Goal: Task Accomplishment & Management: Use online tool/utility

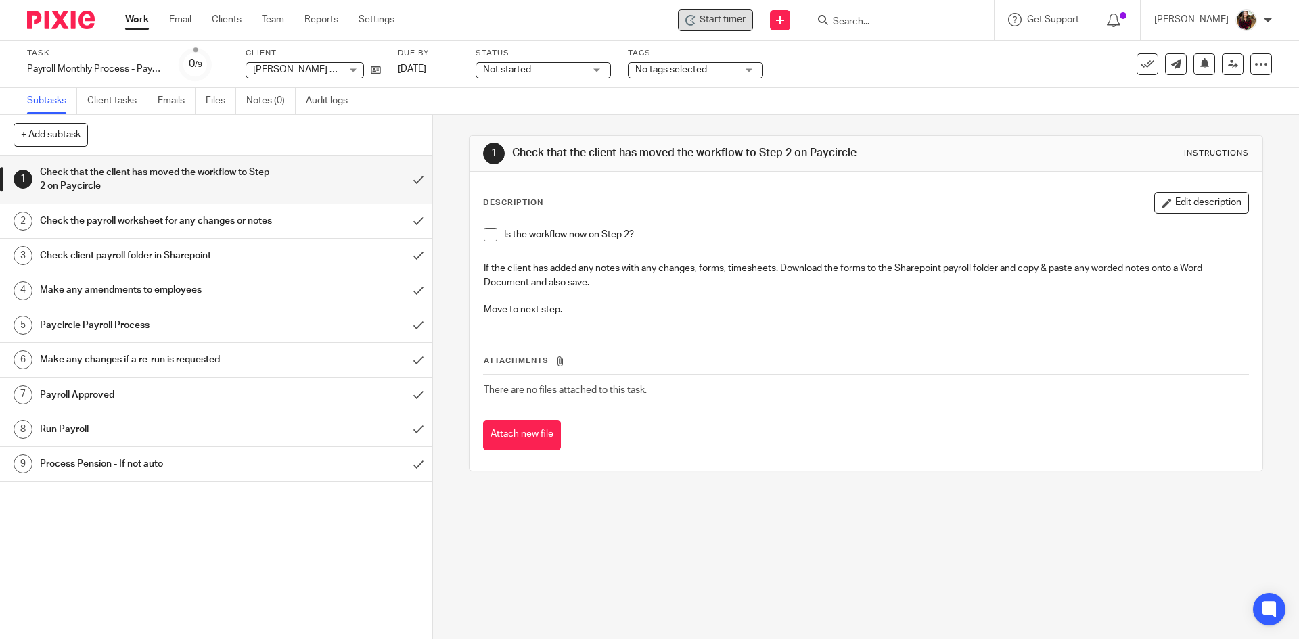
click at [733, 25] on span "Start timer" at bounding box center [722, 20] width 46 height 14
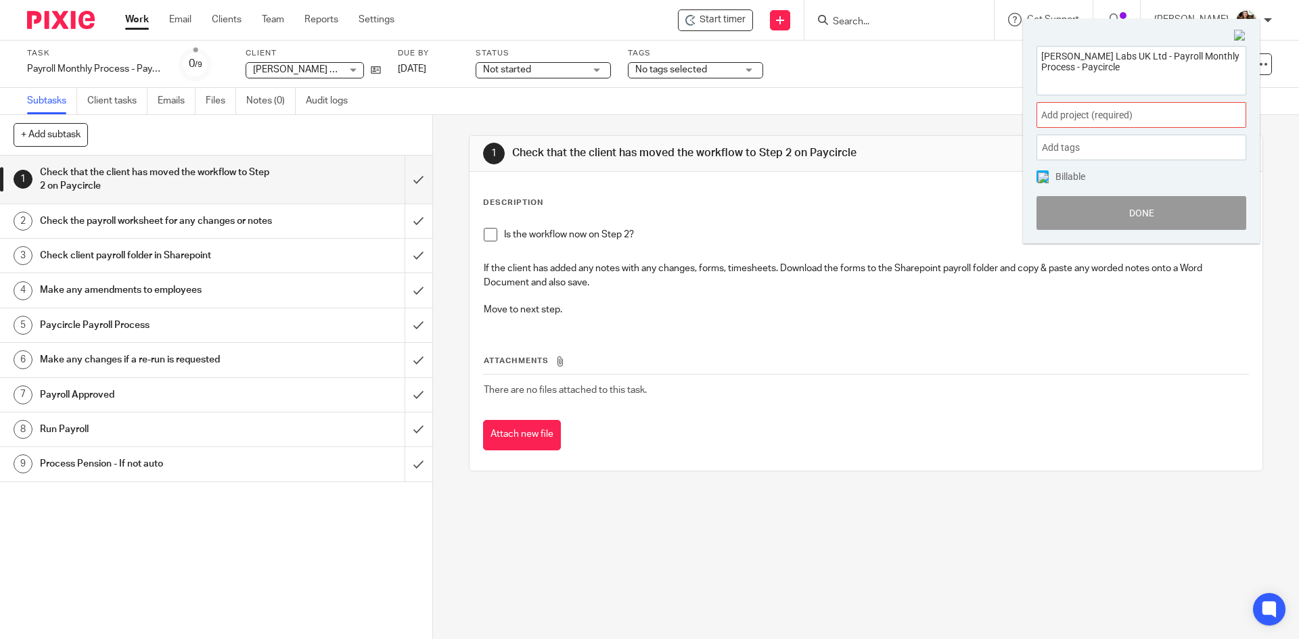
click at [1116, 119] on span "Add project (required) :" at bounding box center [1126, 115] width 170 height 14
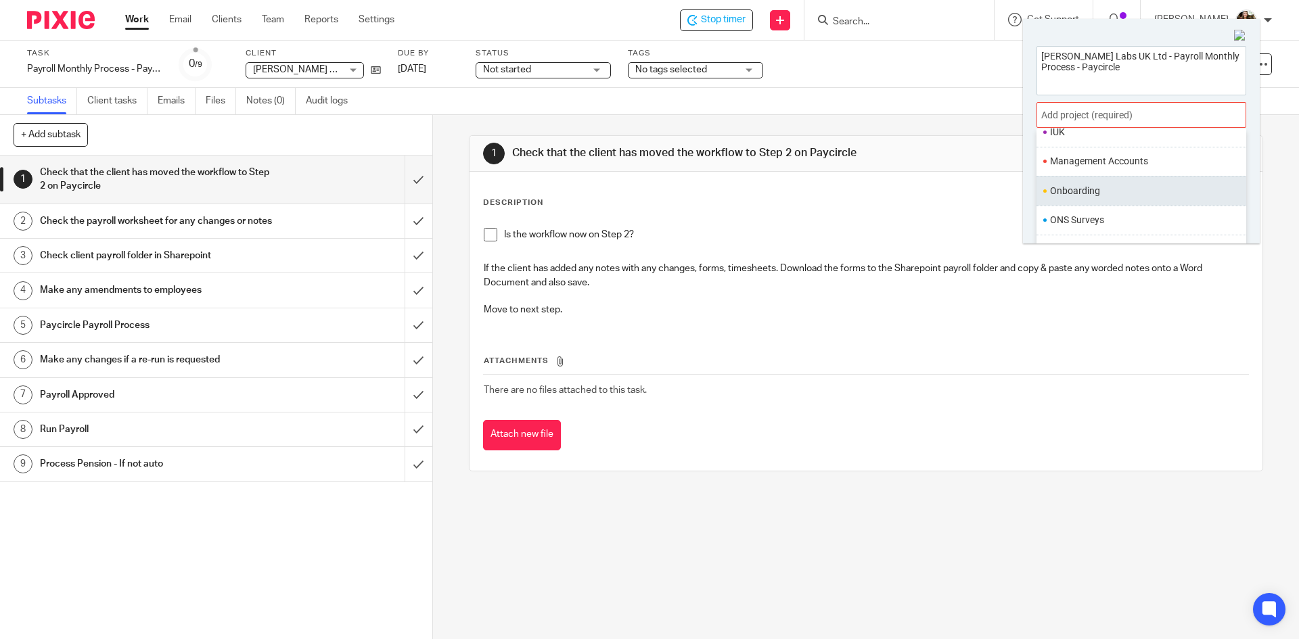
scroll to position [473, 0]
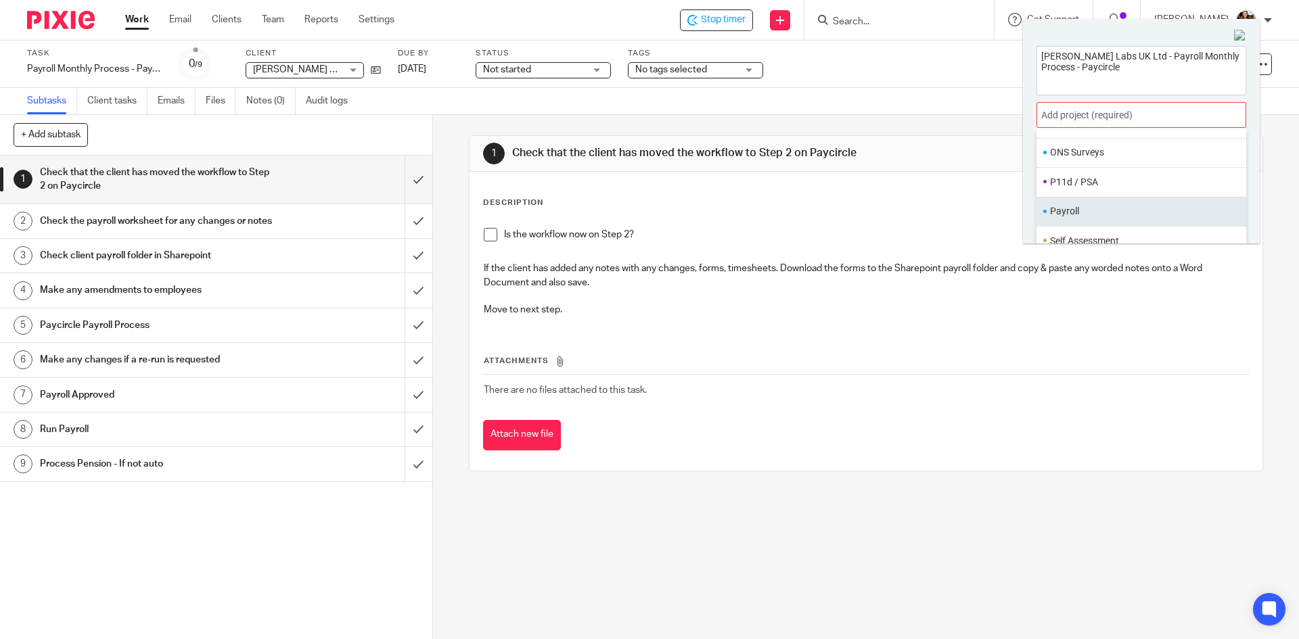
click at [1084, 210] on li "Payroll" at bounding box center [1138, 211] width 177 height 14
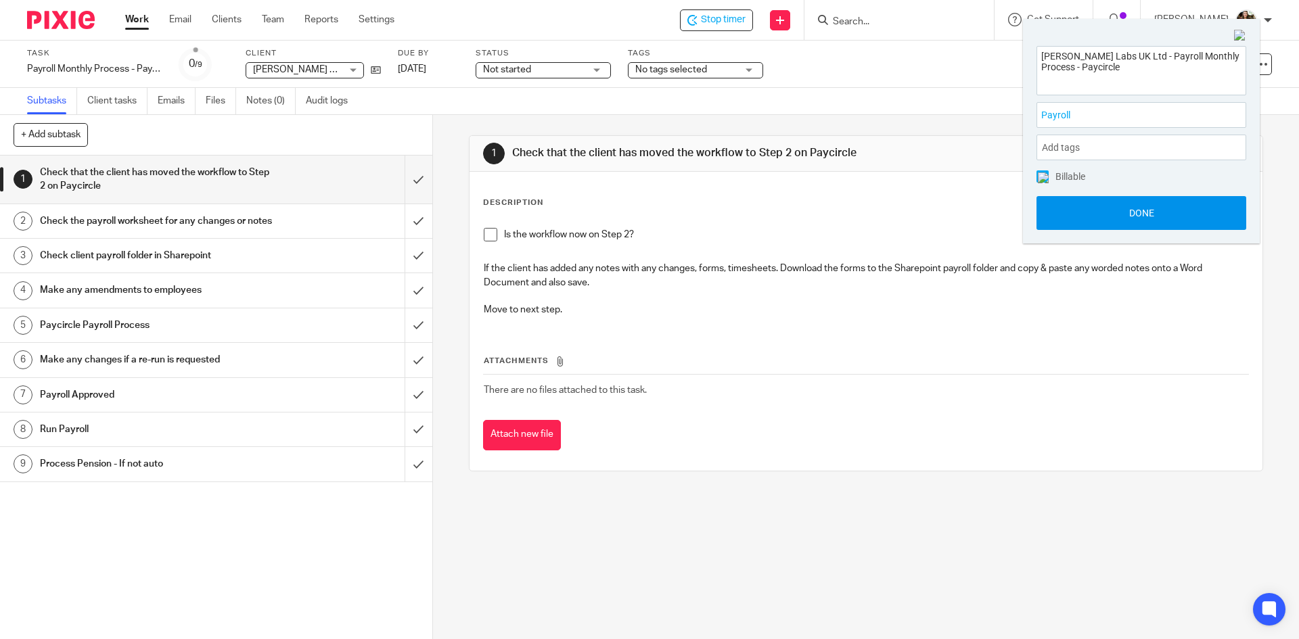
click at [1128, 211] on button "Done" at bounding box center [1141, 213] width 210 height 34
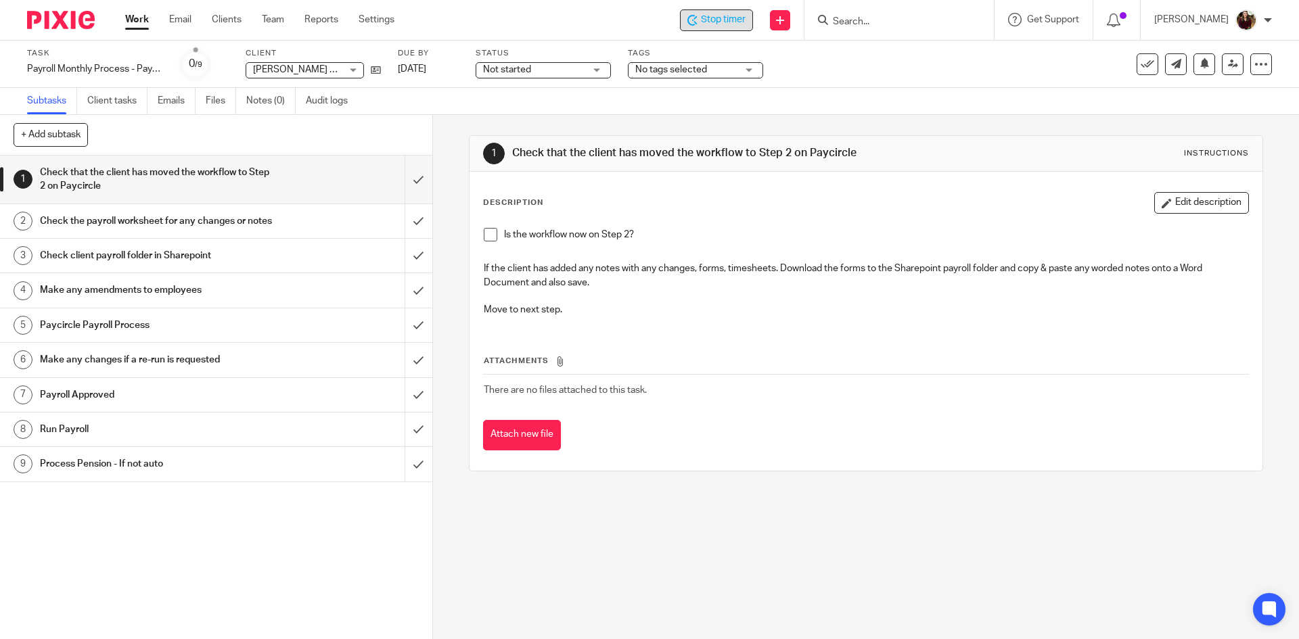
click at [745, 21] on span "Stop timer" at bounding box center [723, 20] width 45 height 14
click at [407, 187] on input "submit" at bounding box center [216, 180] width 432 height 48
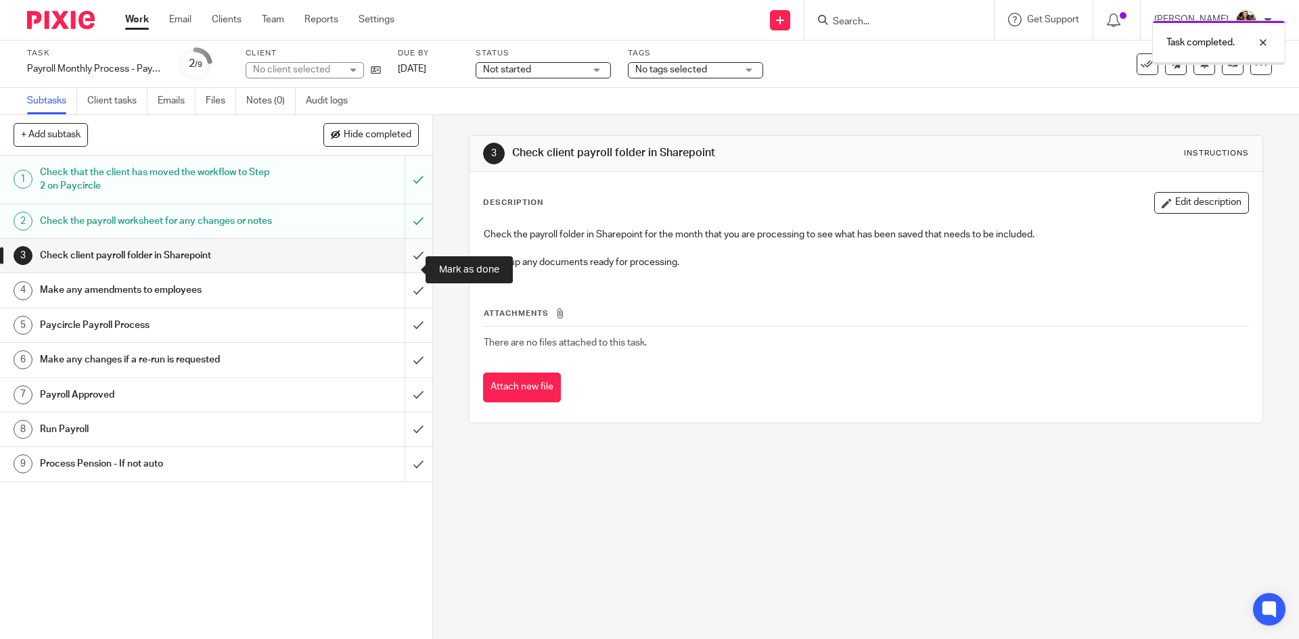
click at [402, 264] on input "submit" at bounding box center [216, 256] width 432 height 34
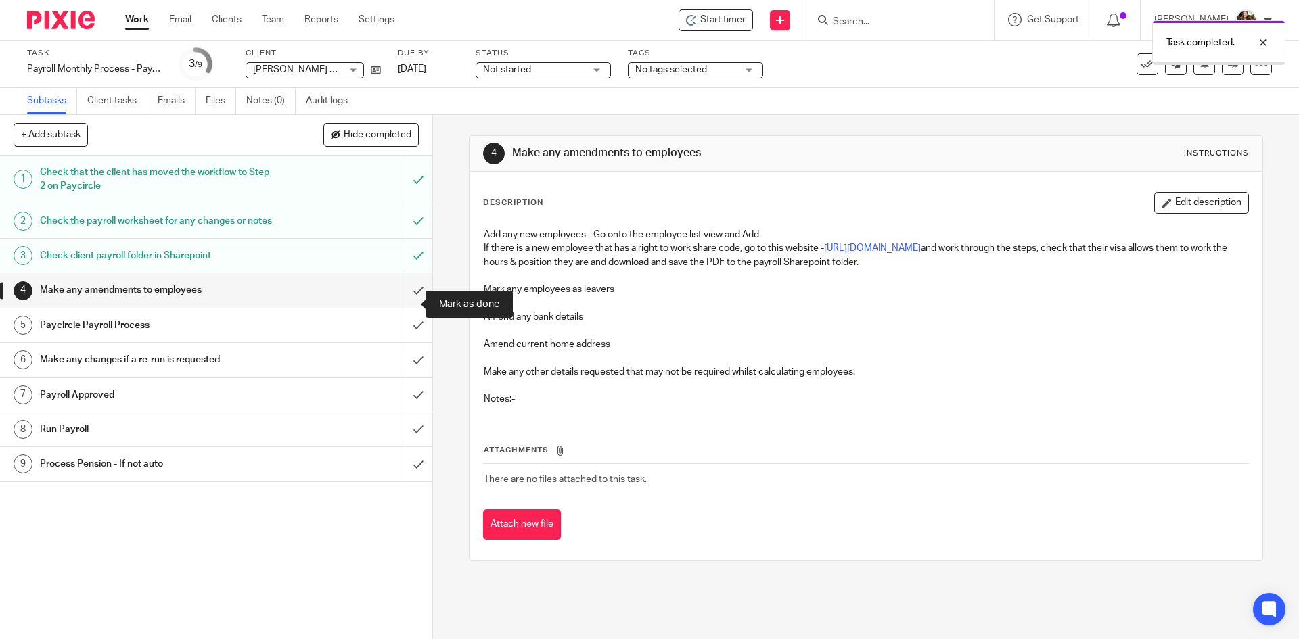
click at [403, 302] on input "submit" at bounding box center [216, 290] width 432 height 34
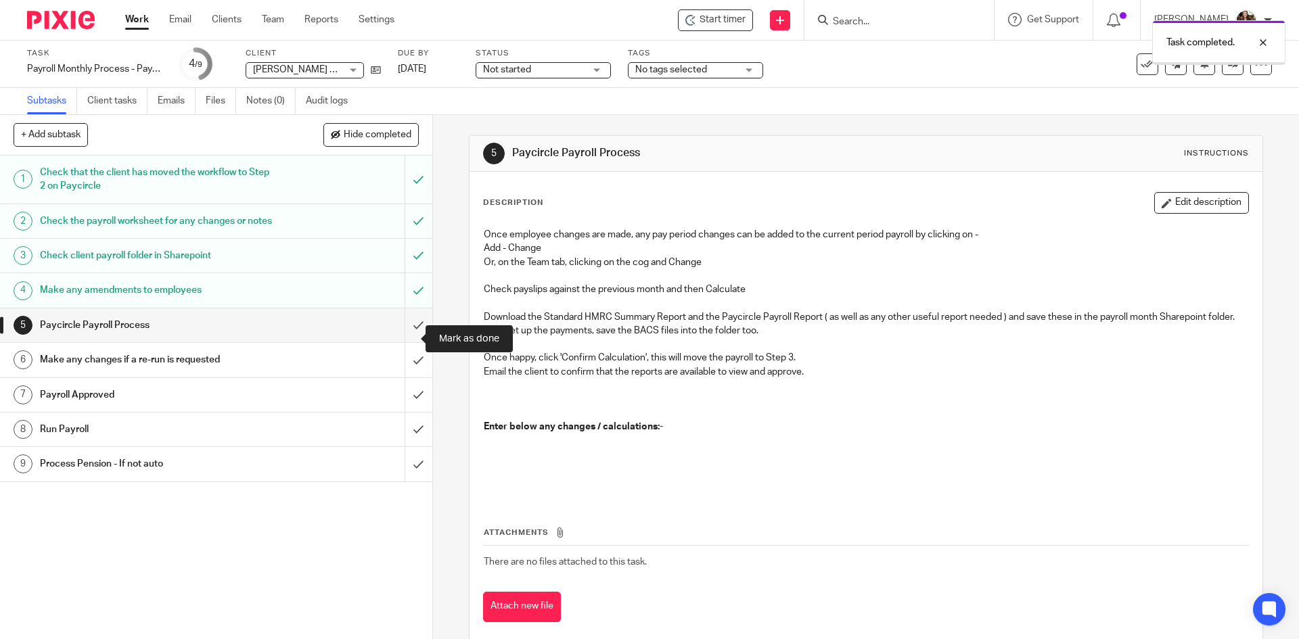
click at [397, 342] on input "submit" at bounding box center [216, 325] width 432 height 34
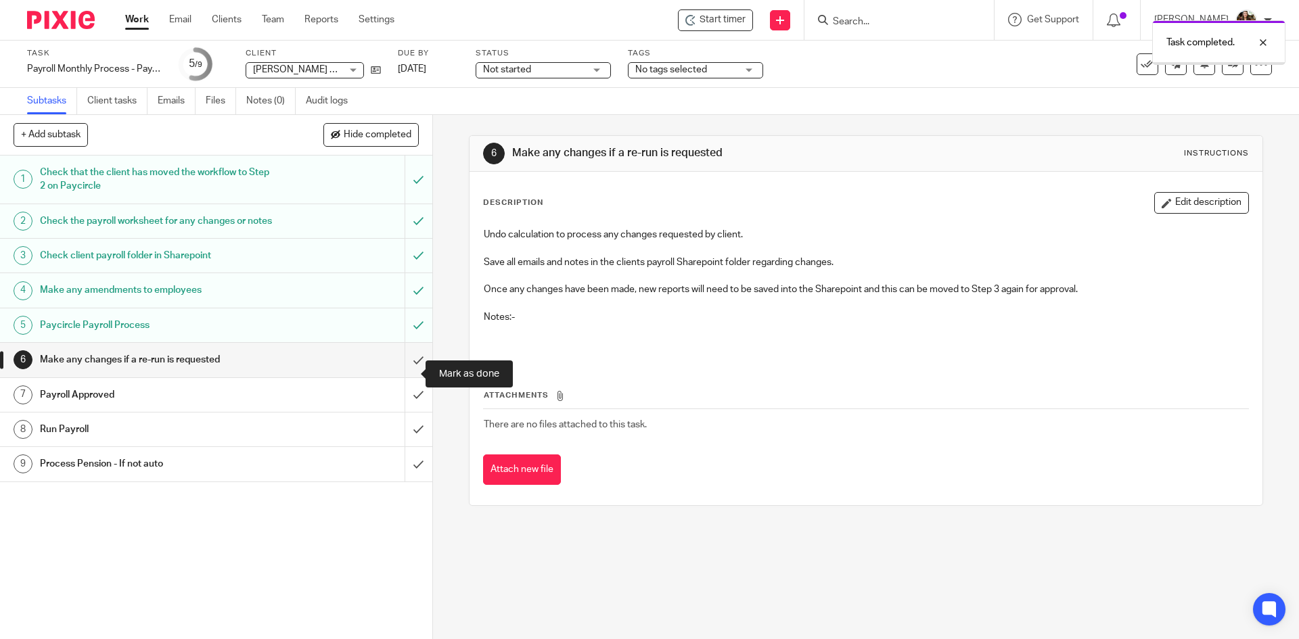
click at [405, 371] on input "submit" at bounding box center [216, 360] width 432 height 34
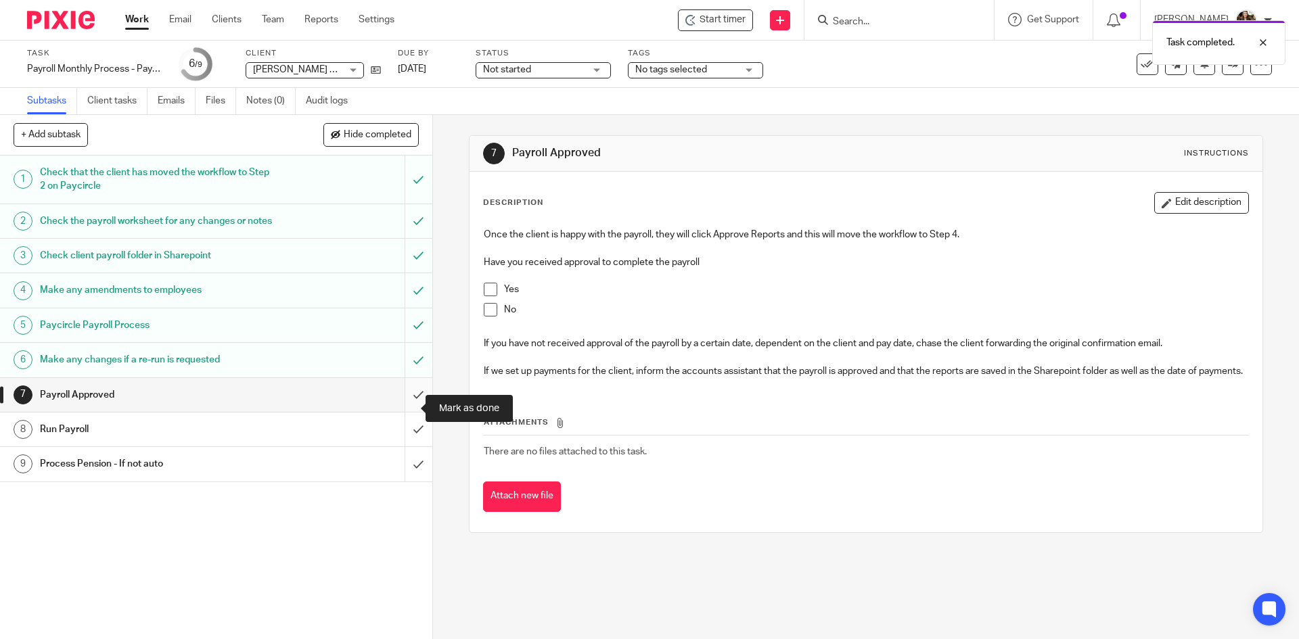
click at [398, 407] on input "submit" at bounding box center [216, 395] width 432 height 34
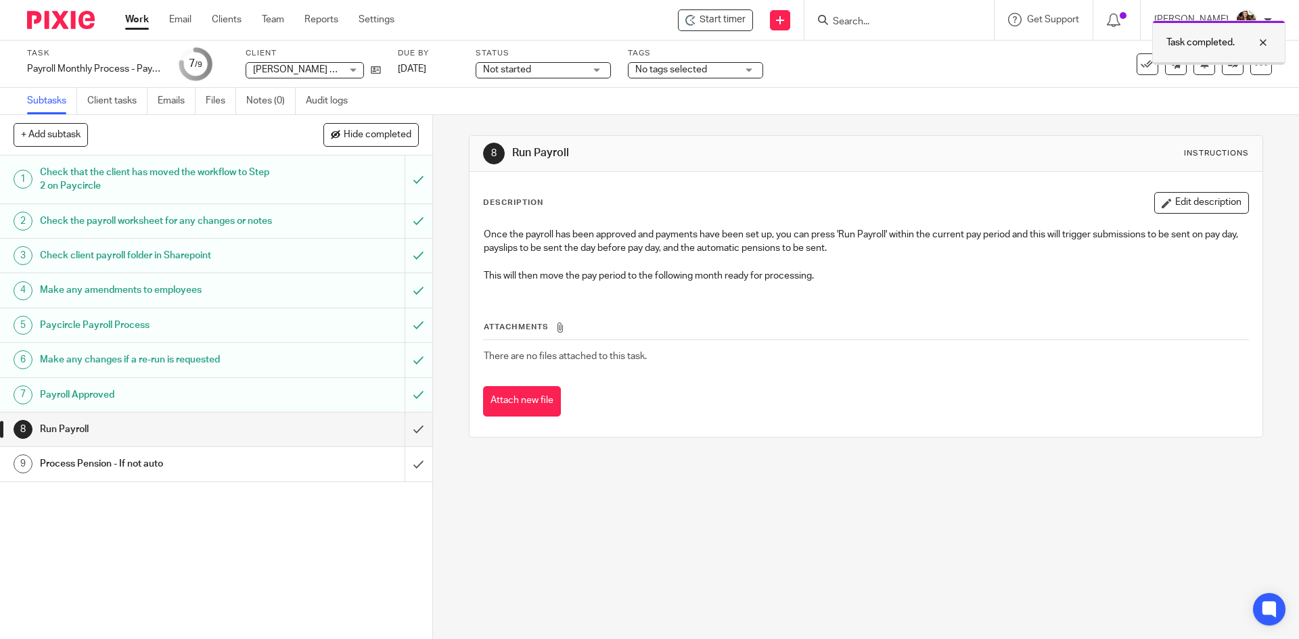
click at [1268, 43] on div at bounding box center [1252, 42] width 37 height 16
click at [1228, 65] on icon at bounding box center [1233, 64] width 10 height 10
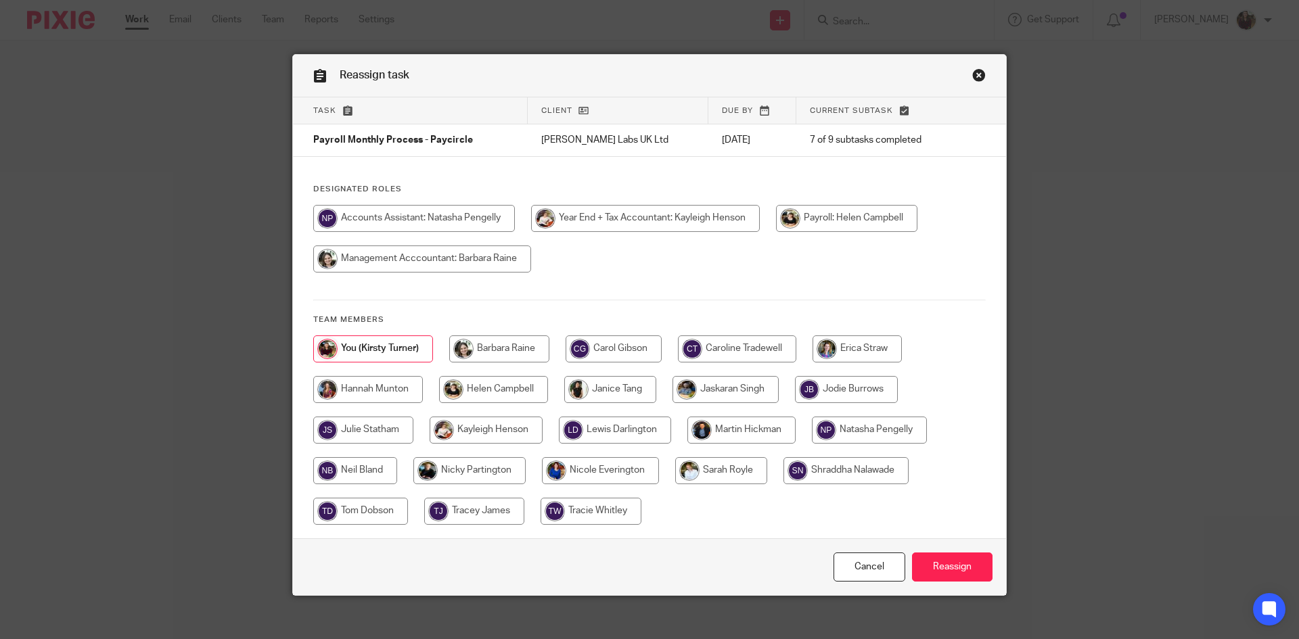
click at [827, 213] on input "radio" at bounding box center [846, 218] width 141 height 27
radio input "true"
click at [960, 571] on input "Reassign" at bounding box center [952, 567] width 80 height 29
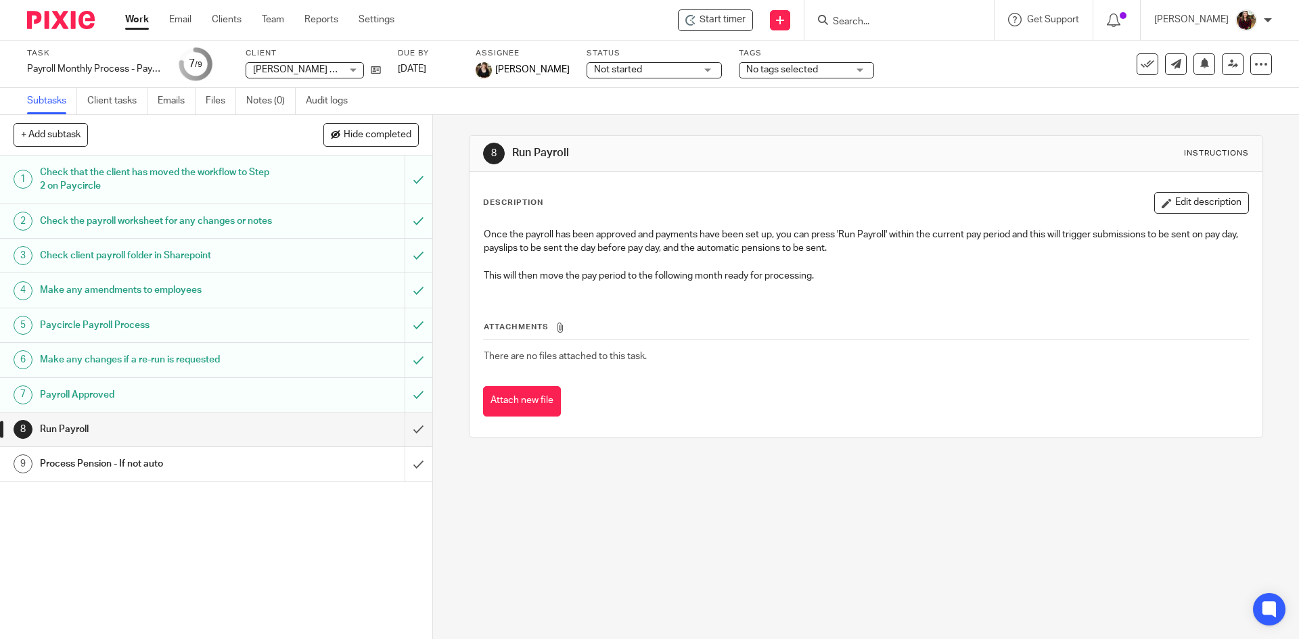
click at [887, 19] on input "Search" at bounding box center [892, 22] width 122 height 12
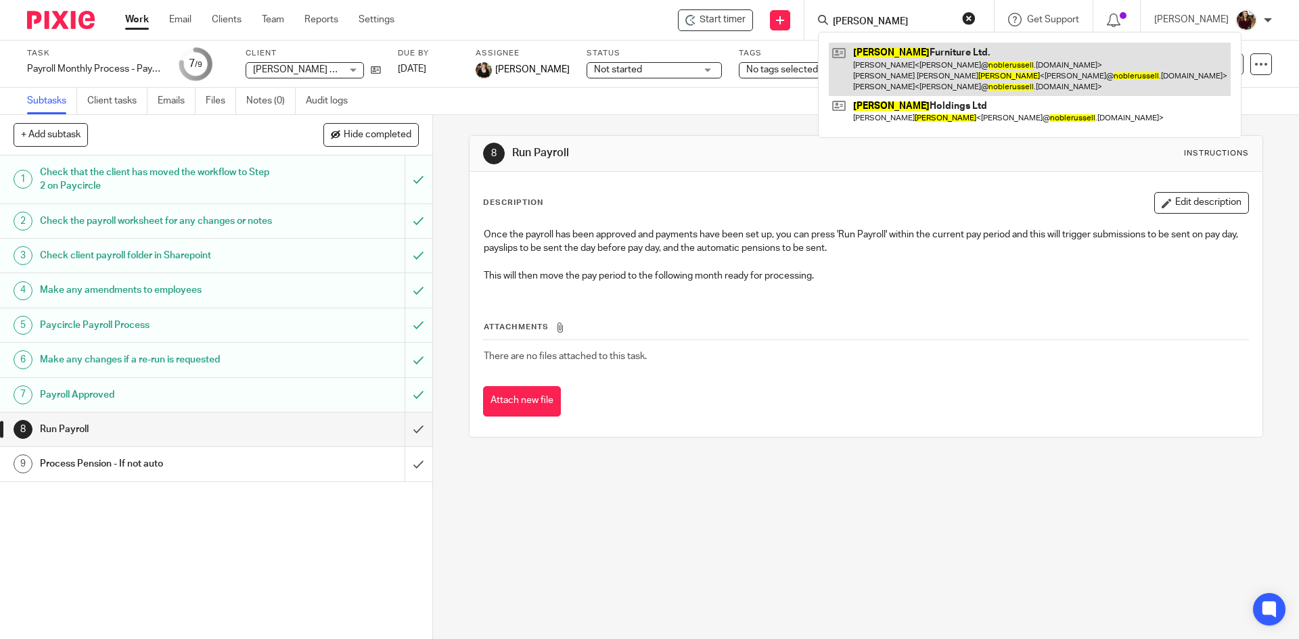
type input "[PERSON_NAME]"
click at [898, 64] on link at bounding box center [1030, 69] width 402 height 53
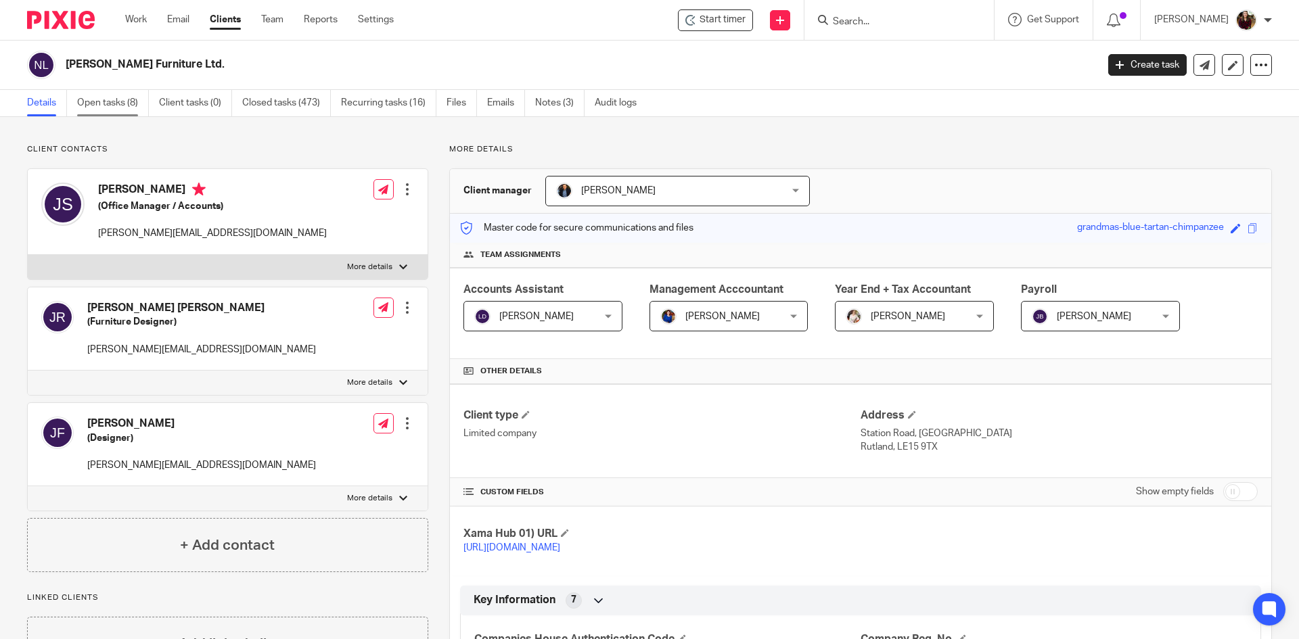
click at [101, 99] on link "Open tasks (8)" at bounding box center [113, 103] width 72 height 26
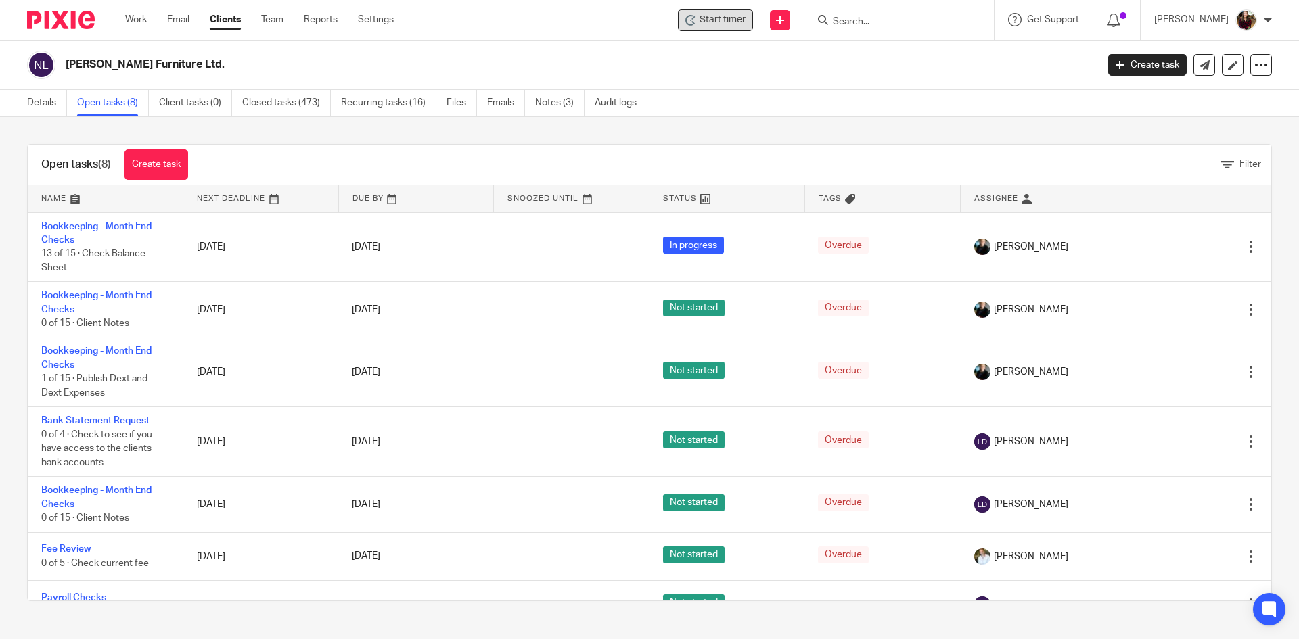
click at [722, 26] on span "Start timer" at bounding box center [722, 20] width 46 height 14
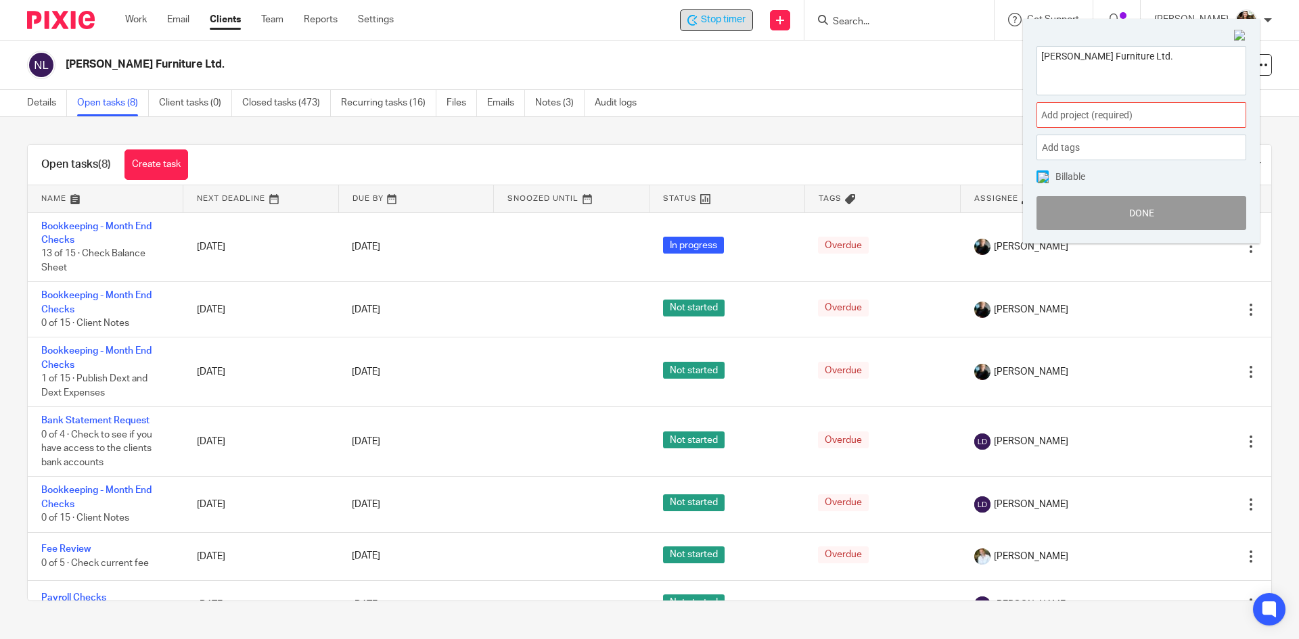
click at [1146, 111] on span "Add project (required) :" at bounding box center [1126, 115] width 170 height 14
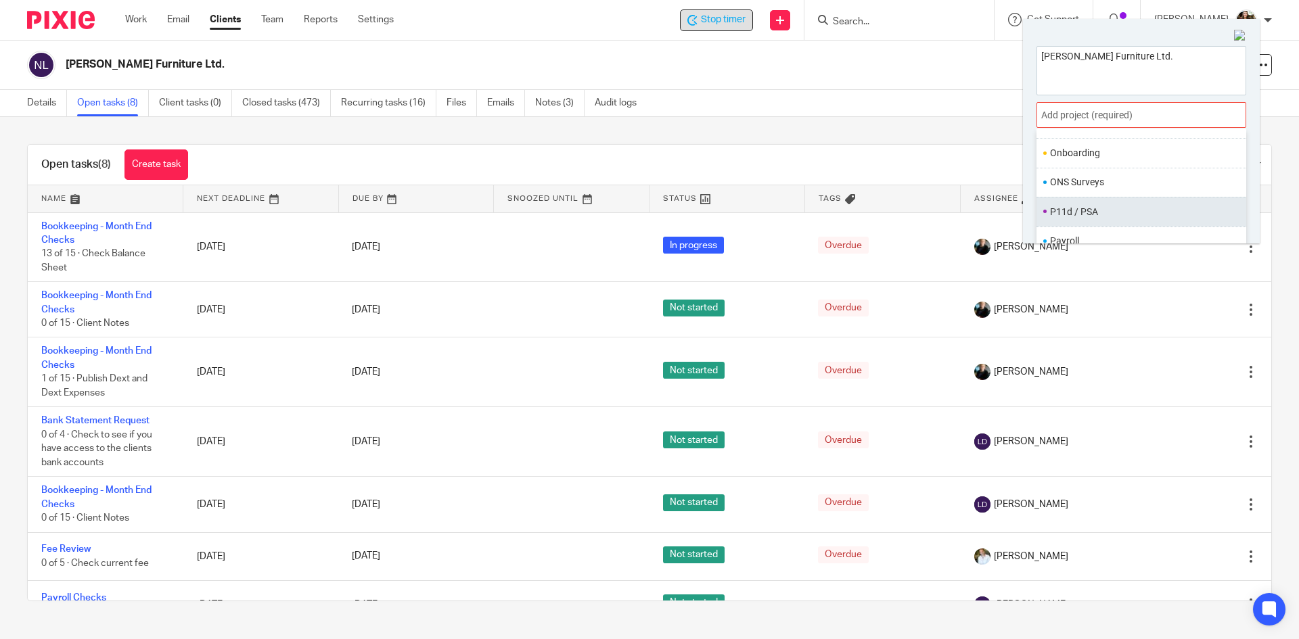
scroll to position [507, 0]
click at [1077, 181] on li "Payroll" at bounding box center [1138, 178] width 177 height 14
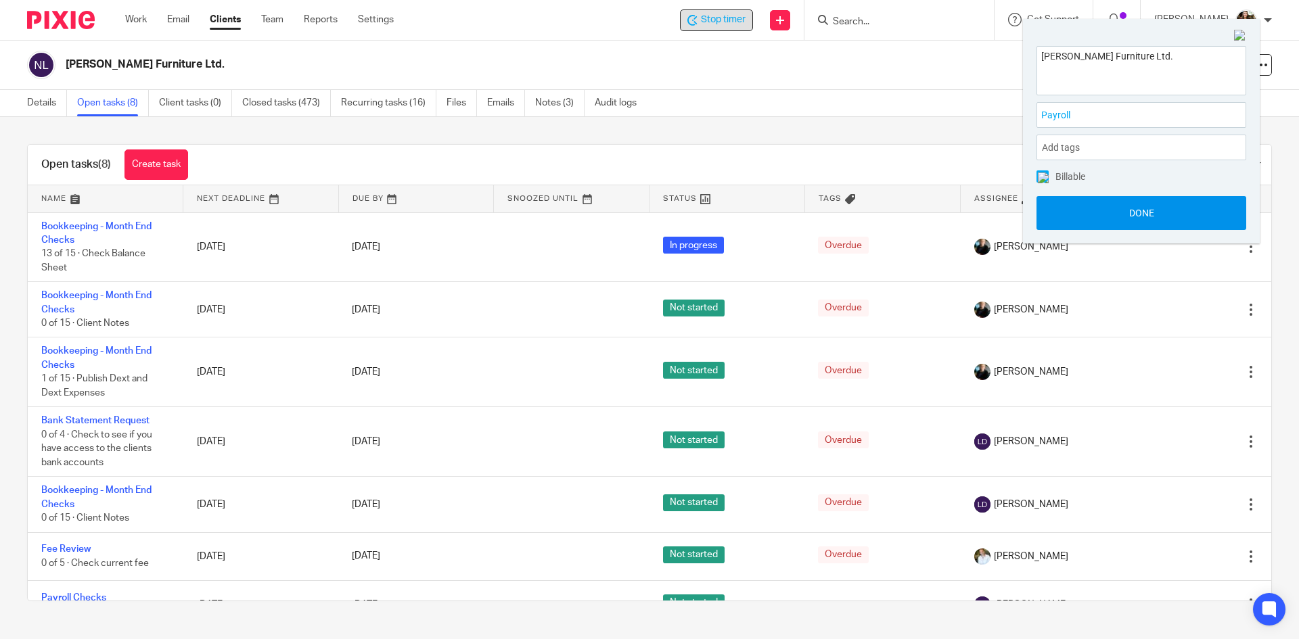
click at [1115, 214] on button "Done" at bounding box center [1141, 213] width 210 height 34
